Goal: Find specific page/section: Find specific page/section

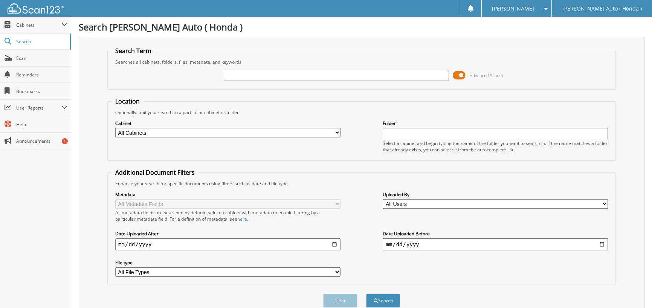
click at [251, 72] on input "text" at bounding box center [336, 75] width 225 height 11
drag, startPoint x: 249, startPoint y: 76, endPoint x: 134, endPoint y: 75, distance: 115.3
click at [135, 75] on div "242 Advanced Search" at bounding box center [361, 75] width 500 height 20
type input "26331"
click at [366, 294] on button "Search" at bounding box center [383, 301] width 34 height 14
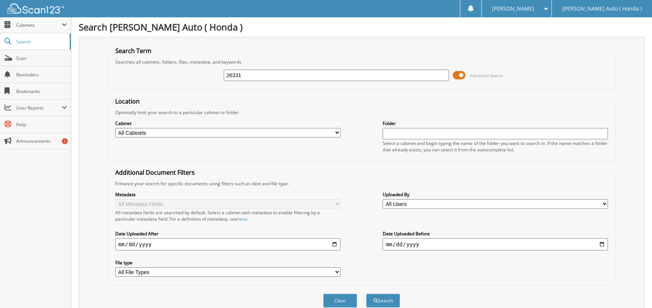
click at [301, 71] on input "26331" at bounding box center [336, 75] width 225 height 11
click at [264, 133] on select "All Cabinets 2025 HONDA REPAIR ORDERS HONDA PARTS TICKETS HONDA REPAIR ORDERS N…" at bounding box center [227, 132] width 225 height 9
select select "49926"
click at [115, 128] on select "All Cabinets 2025 HONDA REPAIR ORDERS HONDA PARTS TICKETS HONDA REPAIR ORDERS N…" at bounding box center [227, 132] width 225 height 9
click at [406, 71] on input "26331" at bounding box center [336, 75] width 225 height 11
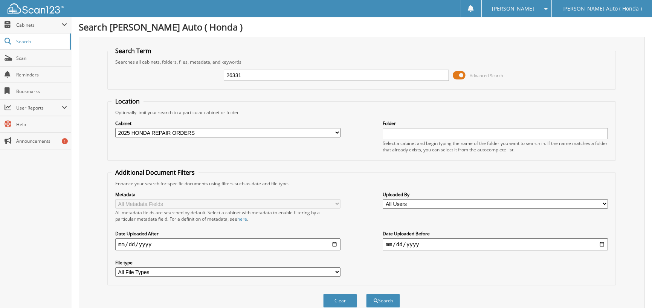
click at [366, 294] on button "Search" at bounding box center [383, 301] width 34 height 14
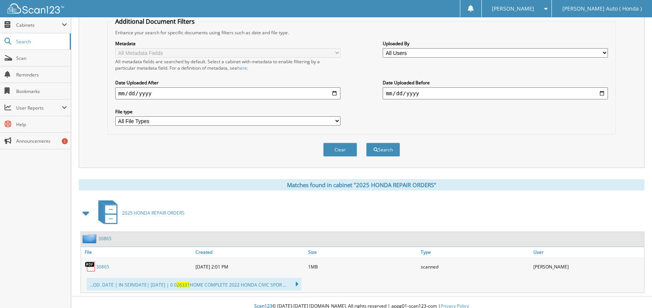
scroll to position [154, 0]
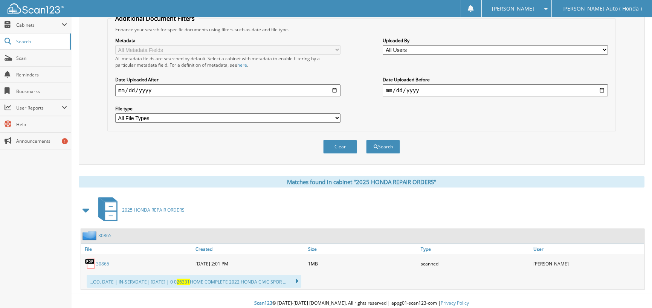
click at [102, 261] on link "30865" at bounding box center [102, 264] width 13 height 6
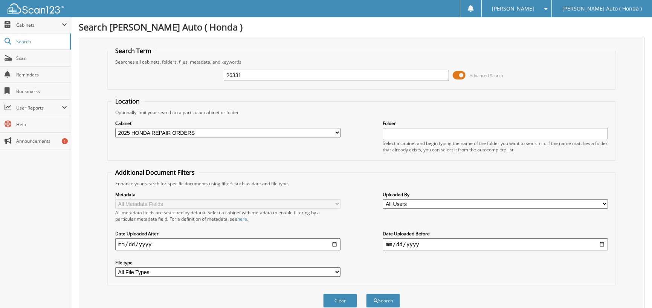
drag, startPoint x: 242, startPoint y: 74, endPoint x: 83, endPoint y: 66, distance: 158.8
click at [96, 68] on div "Search Term Searches all cabinets, folders, files, metadata, and keywords 26331…" at bounding box center [362, 178] width 566 height 282
click at [250, 124] on label "Cabinet" at bounding box center [227, 123] width 225 height 6
click at [249, 132] on select "All Cabinets 2025 HONDA REPAIR ORDERS HONDA PARTS TICKETS HONDA REPAIR ORDERS N…" at bounding box center [227, 132] width 225 height 9
select select "12597"
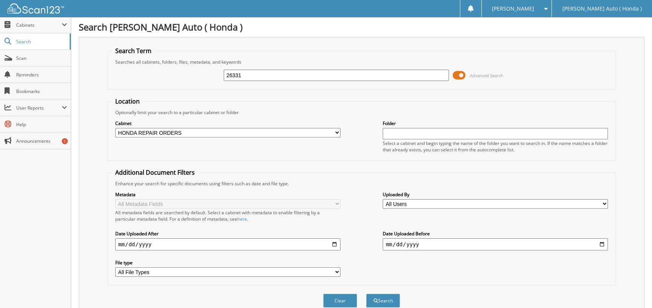
click at [115, 128] on select "All Cabinets 2025 HONDA REPAIR ORDERS HONDA PARTS TICKETS HONDA REPAIR ORDERS N…" at bounding box center [227, 132] width 225 height 9
click at [226, 77] on input "26331" at bounding box center [336, 75] width 225 height 11
type input "2426331"
click at [366, 294] on button "Search" at bounding box center [383, 301] width 34 height 14
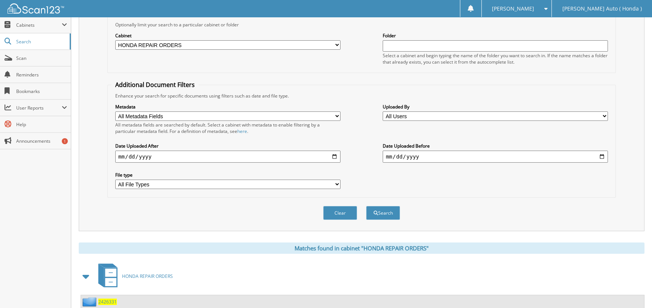
scroll to position [137, 0]
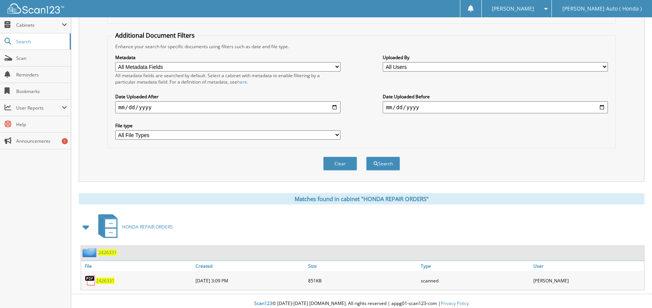
click at [107, 278] on span "2426331" at bounding box center [105, 281] width 18 height 6
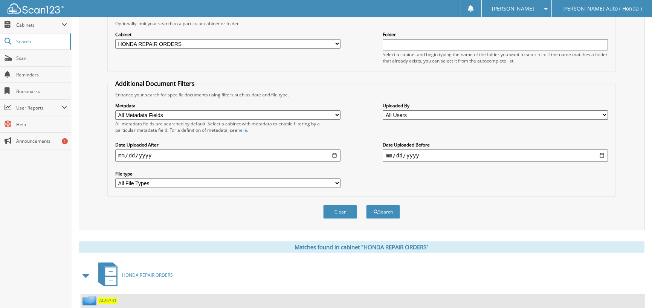
scroll to position [24, 0]
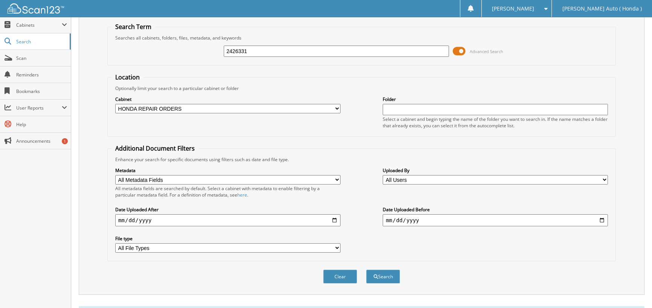
drag, startPoint x: 268, startPoint y: 53, endPoint x: 232, endPoint y: 52, distance: 35.8
click at [232, 52] on input "2426331" at bounding box center [336, 51] width 225 height 11
type input "2426753"
click at [366, 270] on button "Search" at bounding box center [383, 277] width 34 height 14
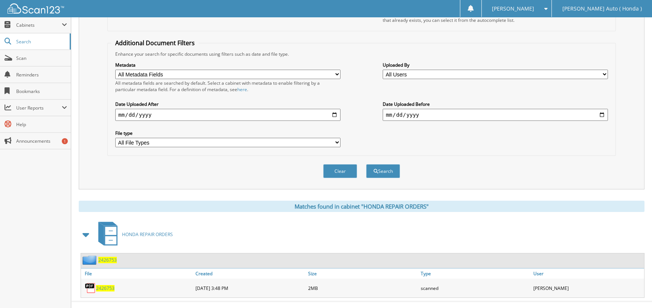
scroll to position [137, 0]
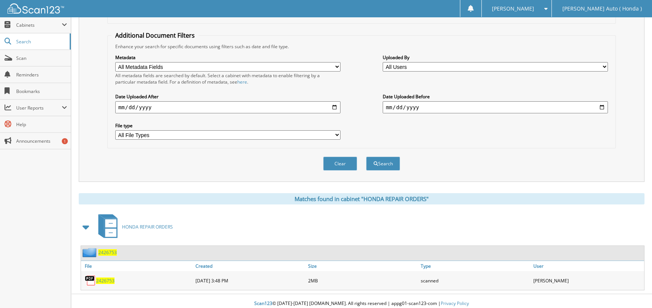
click at [109, 278] on span "2426753" at bounding box center [105, 281] width 18 height 6
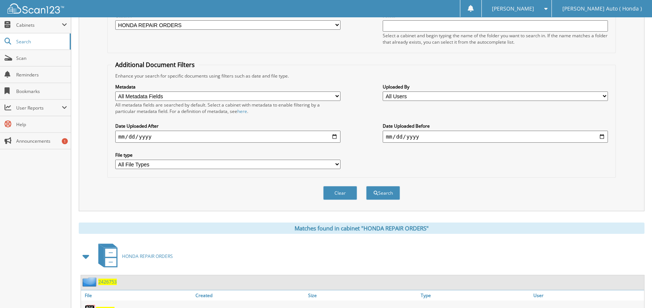
scroll to position [0, 0]
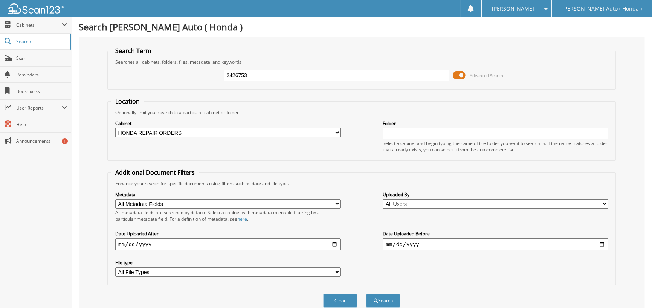
drag, startPoint x: 256, startPoint y: 71, endPoint x: 252, endPoint y: 71, distance: 4.5
click at [253, 71] on div "2426753" at bounding box center [336, 75] width 225 height 13
click at [251, 134] on select "All Cabinets 2025 HONDA REPAIR ORDERS HONDA PARTS TICKETS HONDA REPAIR ORDERS N…" at bounding box center [227, 132] width 225 height 9
select select "49926"
click at [115, 128] on select "All Cabinets 2025 HONDA REPAIR ORDERS HONDA PARTS TICKETS HONDA REPAIR ORDERS N…" at bounding box center [227, 132] width 225 height 9
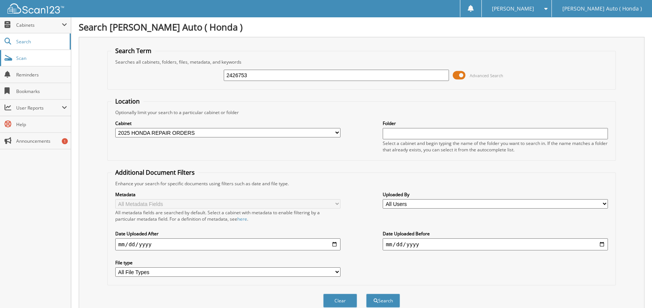
drag, startPoint x: 267, startPoint y: 73, endPoint x: 58, endPoint y: 66, distance: 208.4
click at [139, 75] on div "2426753 Advanced Search" at bounding box center [361, 75] width 500 height 20
type input "35285"
click at [366, 294] on button "Search" at bounding box center [383, 301] width 34 height 14
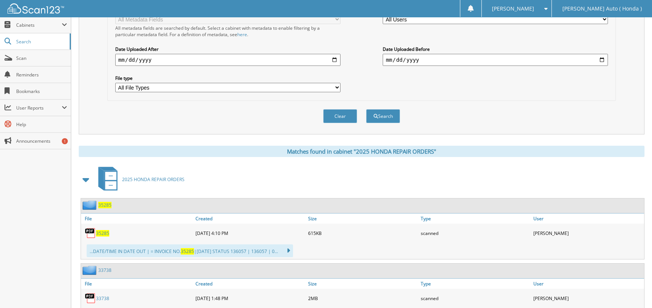
scroll to position [188, 0]
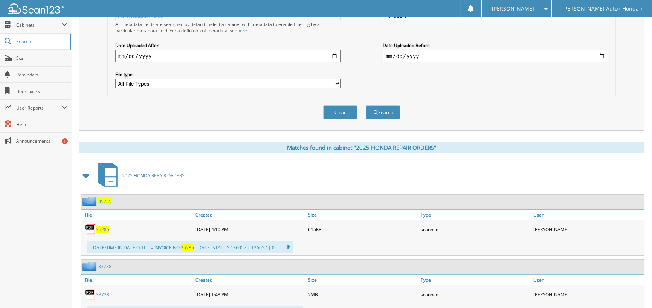
click at [99, 226] on span "35285" at bounding box center [102, 229] width 13 height 6
